Goal: Task Accomplishment & Management: Manage account settings

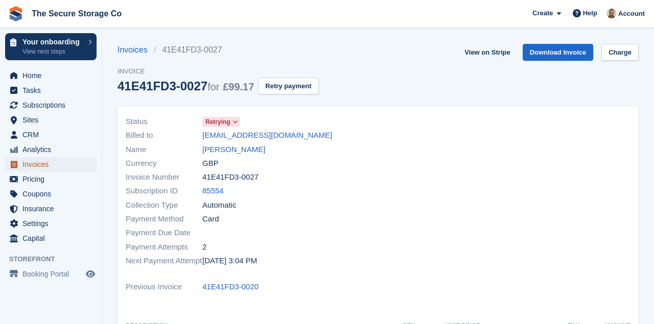
click at [65, 163] on span "Invoices" at bounding box center [52, 164] width 61 height 14
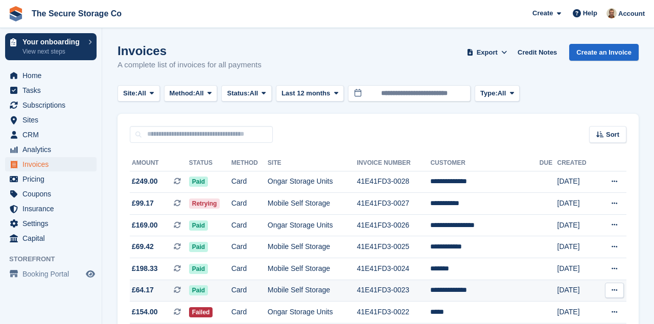
click at [144, 287] on span "£64.17" at bounding box center [143, 290] width 22 height 11
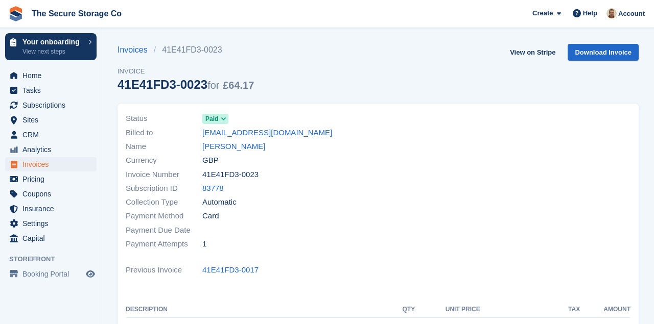
scroll to position [113, 0]
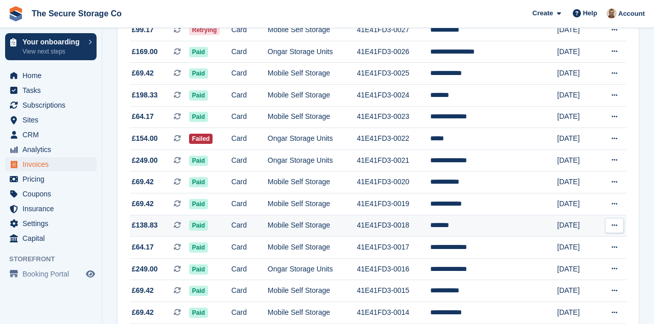
scroll to position [169, 0]
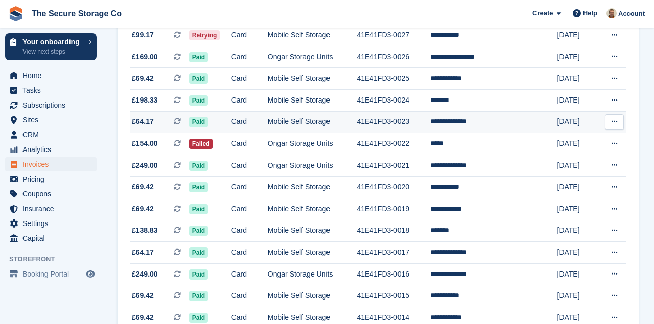
click at [142, 125] on span "£64.17" at bounding box center [143, 121] width 22 height 11
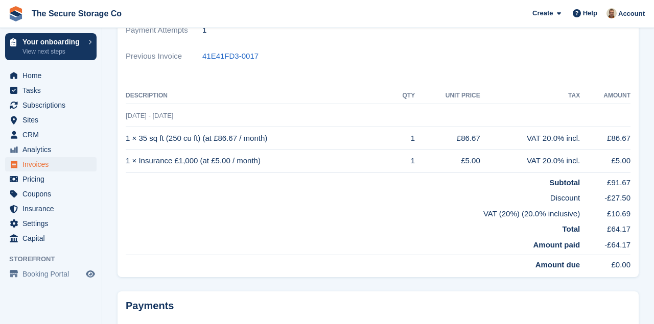
scroll to position [215, 0]
